Goal: Transaction & Acquisition: Purchase product/service

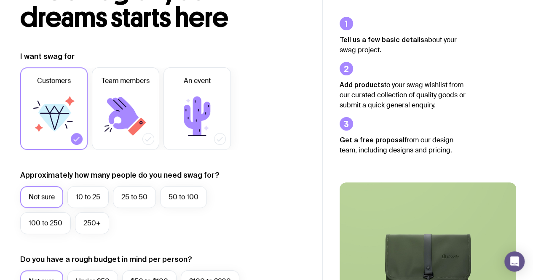
scroll to position [116, 0]
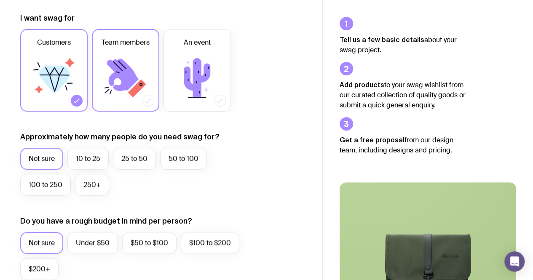
click at [127, 91] on icon at bounding box center [125, 78] width 51 height 51
click at [0, 0] on input "Team members" at bounding box center [0, 0] width 0 height 0
click at [62, 97] on icon at bounding box center [54, 78] width 51 height 51
click at [0, 0] on input "Customers" at bounding box center [0, 0] width 0 height 0
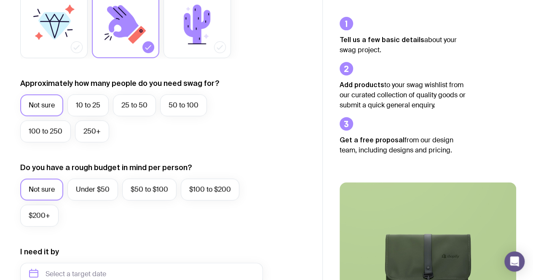
scroll to position [170, 0]
click at [95, 190] on label "Under $50" at bounding box center [92, 189] width 51 height 22
click at [0, 0] on input "Under $50" at bounding box center [0, 0] width 0 height 0
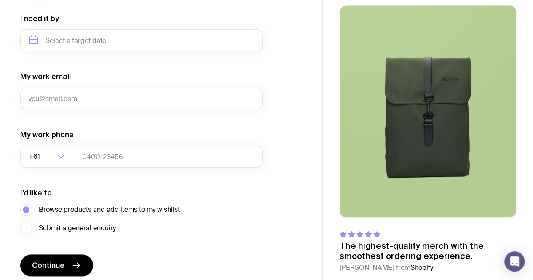
scroll to position [403, 0]
click at [58, 269] on span "Continue" at bounding box center [48, 265] width 32 height 10
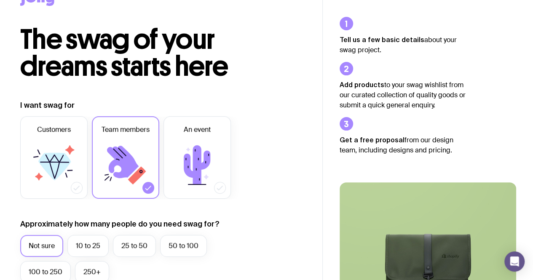
scroll to position [0, 0]
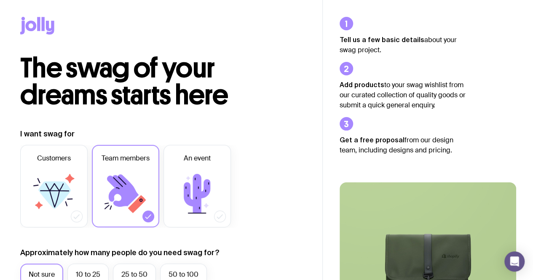
click at [40, 20] on icon at bounding box center [38, 24] width 3 height 14
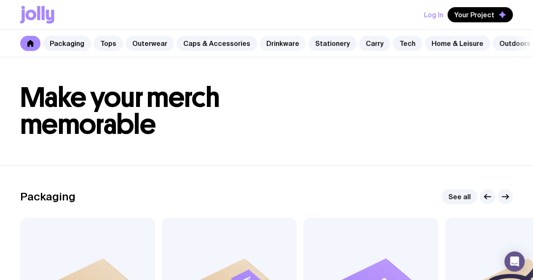
click at [268, 45] on link "Drinkware" at bounding box center [283, 43] width 46 height 15
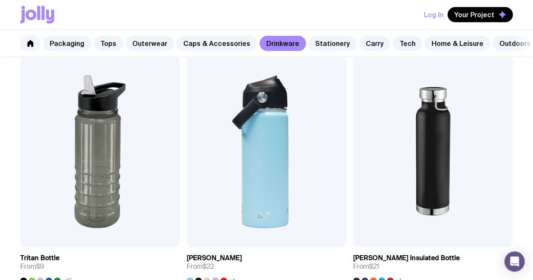
scroll to position [1188, 0]
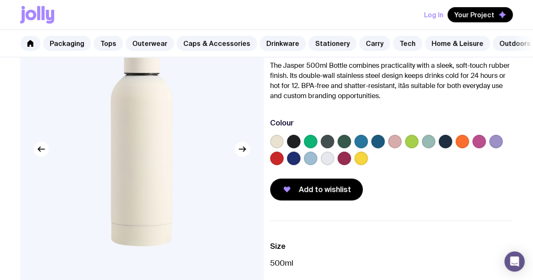
scroll to position [69, 0]
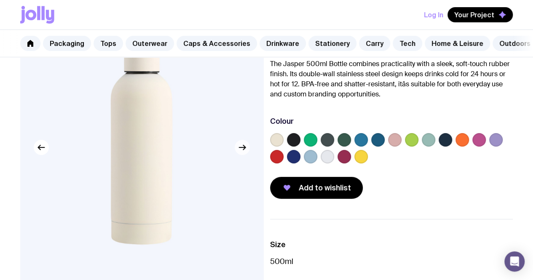
click at [242, 153] on icon "button" at bounding box center [242, 147] width 10 height 10
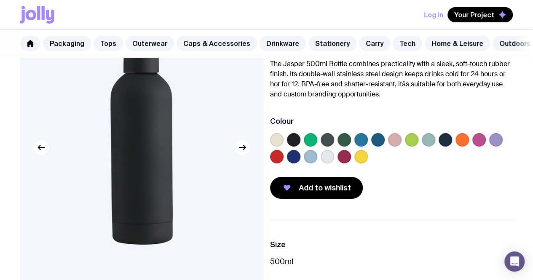
click at [335, 167] on div at bounding box center [391, 150] width 243 height 34
click at [301, 164] on label at bounding box center [293, 156] width 13 height 13
click at [0, 0] on input "radio" at bounding box center [0, 0] width 0 height 0
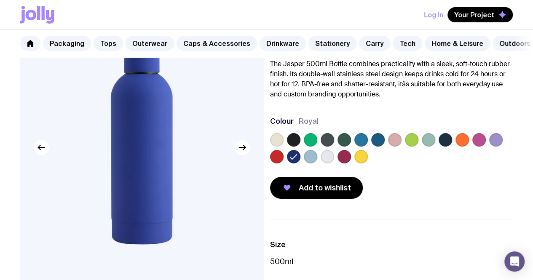
click at [351, 164] on label at bounding box center [344, 156] width 13 height 13
click at [0, 0] on input "radio" at bounding box center [0, 0] width 0 height 0
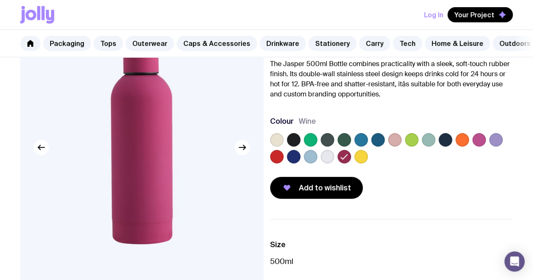
click at [486, 145] on label at bounding box center [479, 139] width 13 height 13
click at [0, 0] on input "radio" at bounding box center [0, 0] width 0 height 0
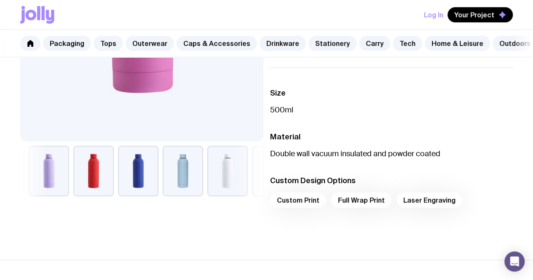
scroll to position [221, 0]
click at [314, 210] on div "Custom Print Full Wrap Print Laser Engraving" at bounding box center [391, 202] width 243 height 20
click at [309, 204] on div "Custom Print Full Wrap Print Laser Engraving" at bounding box center [391, 202] width 243 height 20
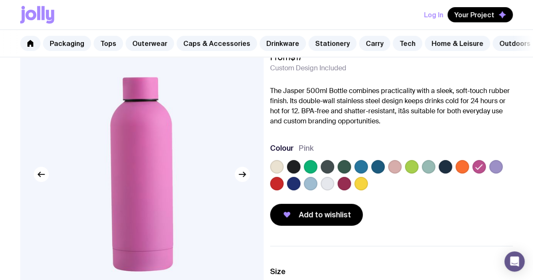
scroll to position [0, 0]
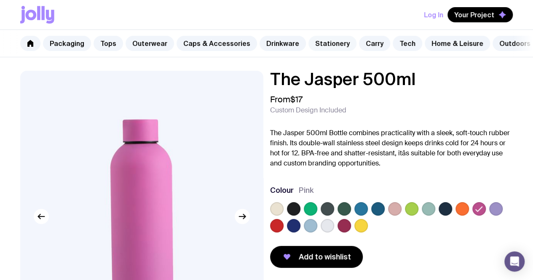
click at [314, 43] on link "Stationery" at bounding box center [333, 43] width 48 height 15
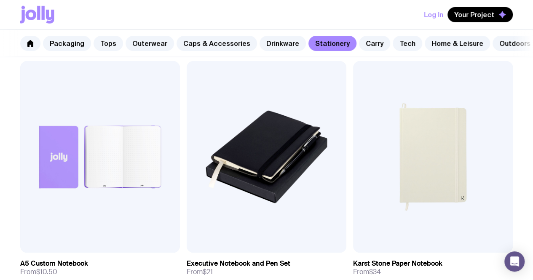
scroll to position [1183, 0]
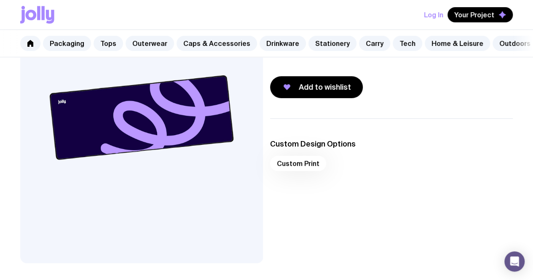
scroll to position [99, 0]
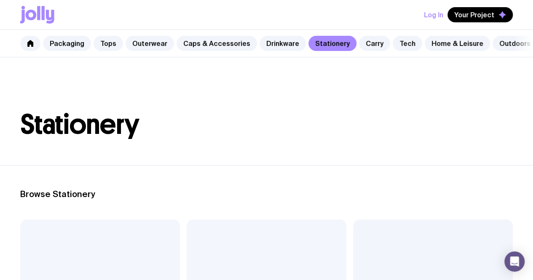
click at [311, 121] on h1 "Stationery" at bounding box center [266, 124] width 493 height 27
